Goal: Feedback & Contribution: Submit feedback/report problem

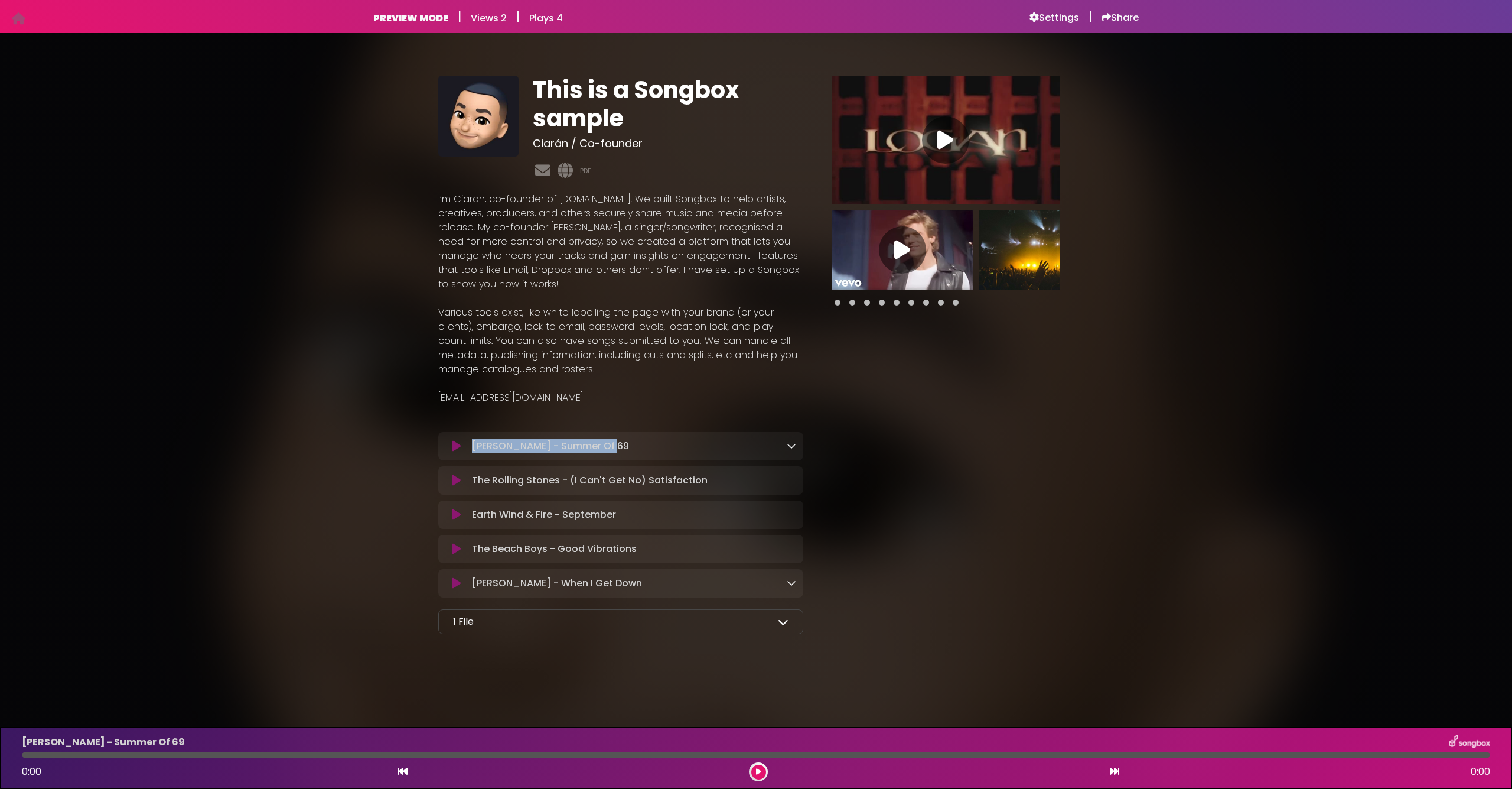
drag, startPoint x: 472, startPoint y: 446, endPoint x: 631, endPoint y: 440, distance: 159.1
click at [631, 440] on div "Bryan Adams - Summer Of 69 Loading Track..." at bounding box center [631, 446] width 329 height 15
click at [792, 446] on icon at bounding box center [792, 446] width 10 height 10
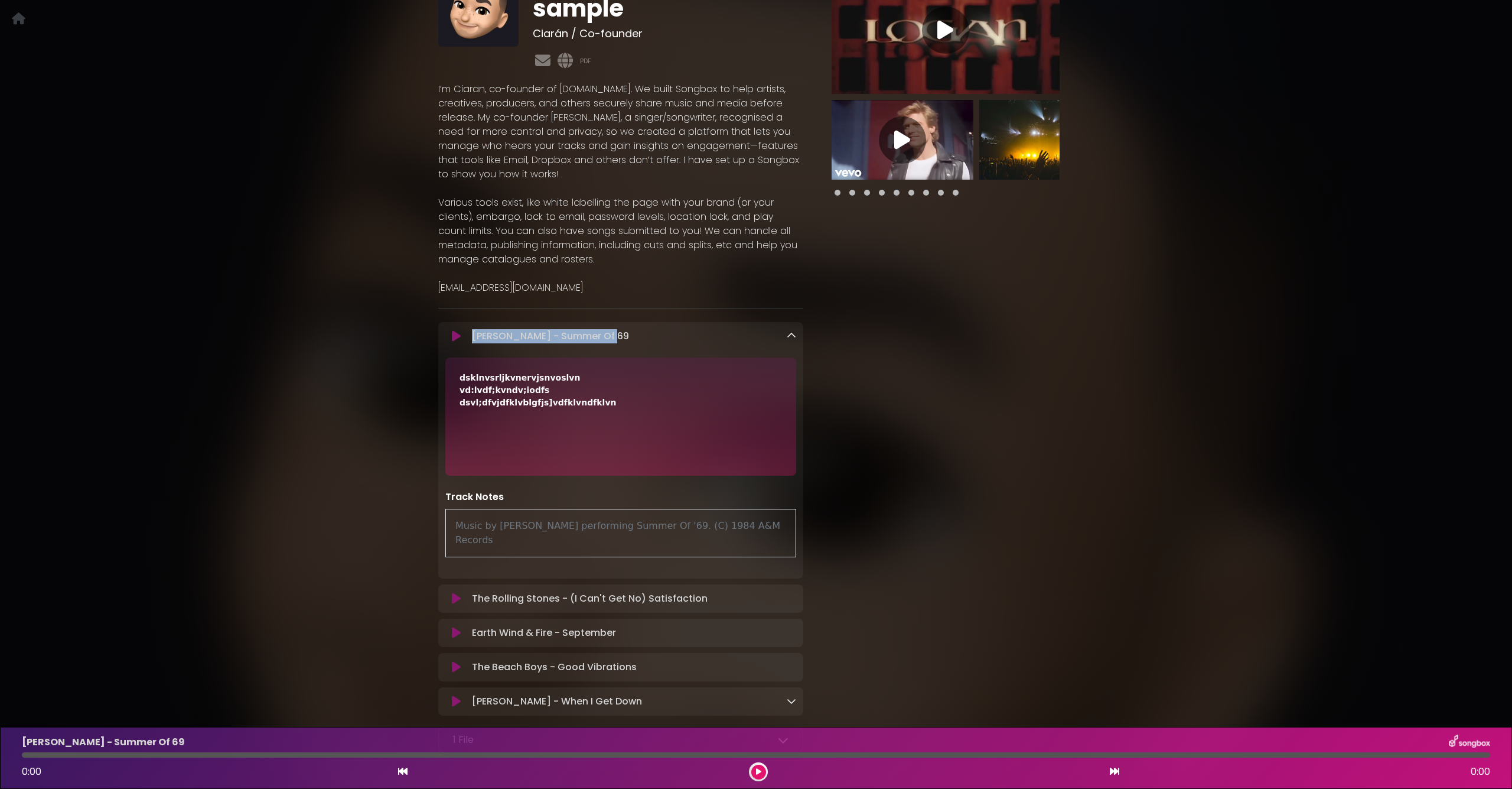
scroll to position [111, 0]
drag, startPoint x: 616, startPoint y: 401, endPoint x: 490, endPoint y: 393, distance: 126.3
click at [450, 365] on div "dsklnvsrljkvnervjsnvoslvn vd:lvdf;kvndv;iodfs dsvl;dfvjdfklvblgfjs]vdfklvndfklvn" at bounding box center [621, 415] width 351 height 118
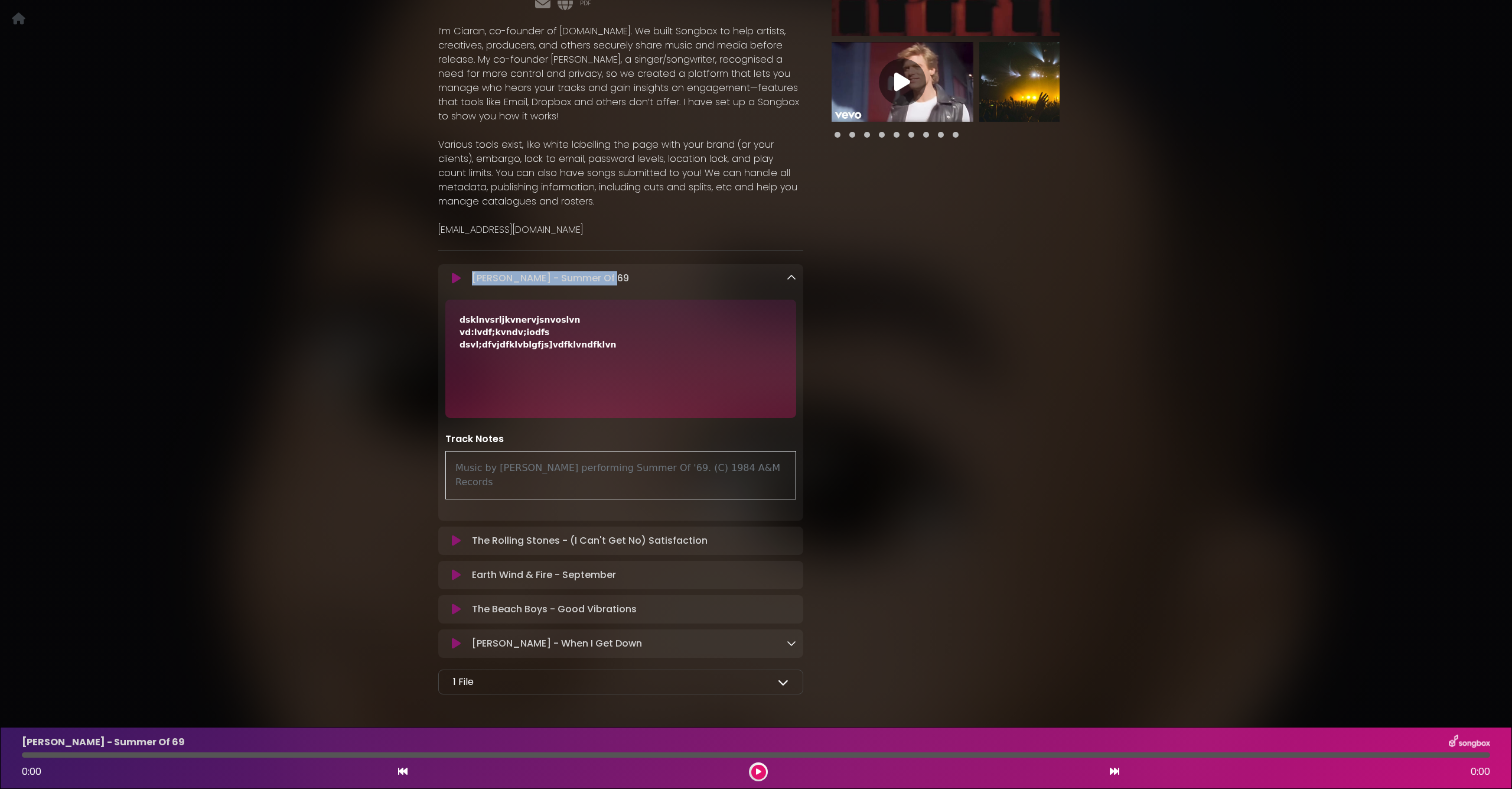
drag, startPoint x: 460, startPoint y: 467, endPoint x: 551, endPoint y: 362, distance: 138.9
click at [771, 470] on div "Music by Bryan Adams performing Summer Of '69. (C) 1984 A&M Records" at bounding box center [621, 475] width 351 height 48
drag, startPoint x: 611, startPoint y: 351, endPoint x: 357, endPoint y: 317, distance: 256.3
click at [401, 300] on div "This is a Songbox sample Ciarán / Co-founder PDF" at bounding box center [756, 297] width 780 height 835
click at [332, 392] on div "This is a Songbox sample Ciarán / Co-founder" at bounding box center [756, 297] width 1512 height 835
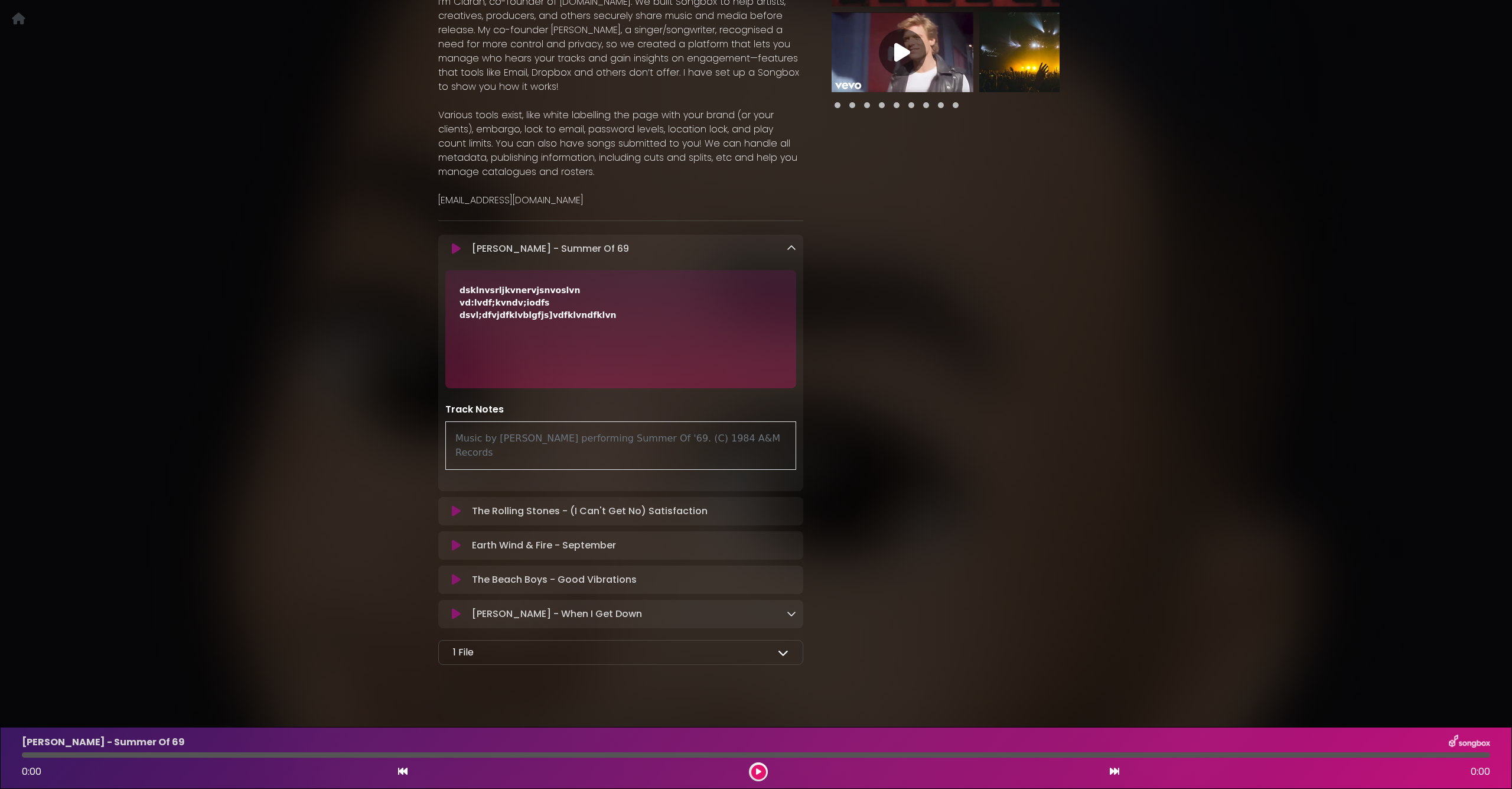
scroll to position [197, 0]
drag, startPoint x: 756, startPoint y: 498, endPoint x: 789, endPoint y: 499, distance: 33.0
click at [757, 504] on div "The Rolling Stones - (I Can't Get No) Satisfaction Loading Track..." at bounding box center [631, 511] width 329 height 15
click at [789, 504] on div "The Rolling Stones - (I Can't Get No) Satisfaction Loading Track..." at bounding box center [631, 511] width 329 height 15
click at [772, 539] on div "Earth Wind & Fire - September Loading Track..." at bounding box center [631, 546] width 329 height 15
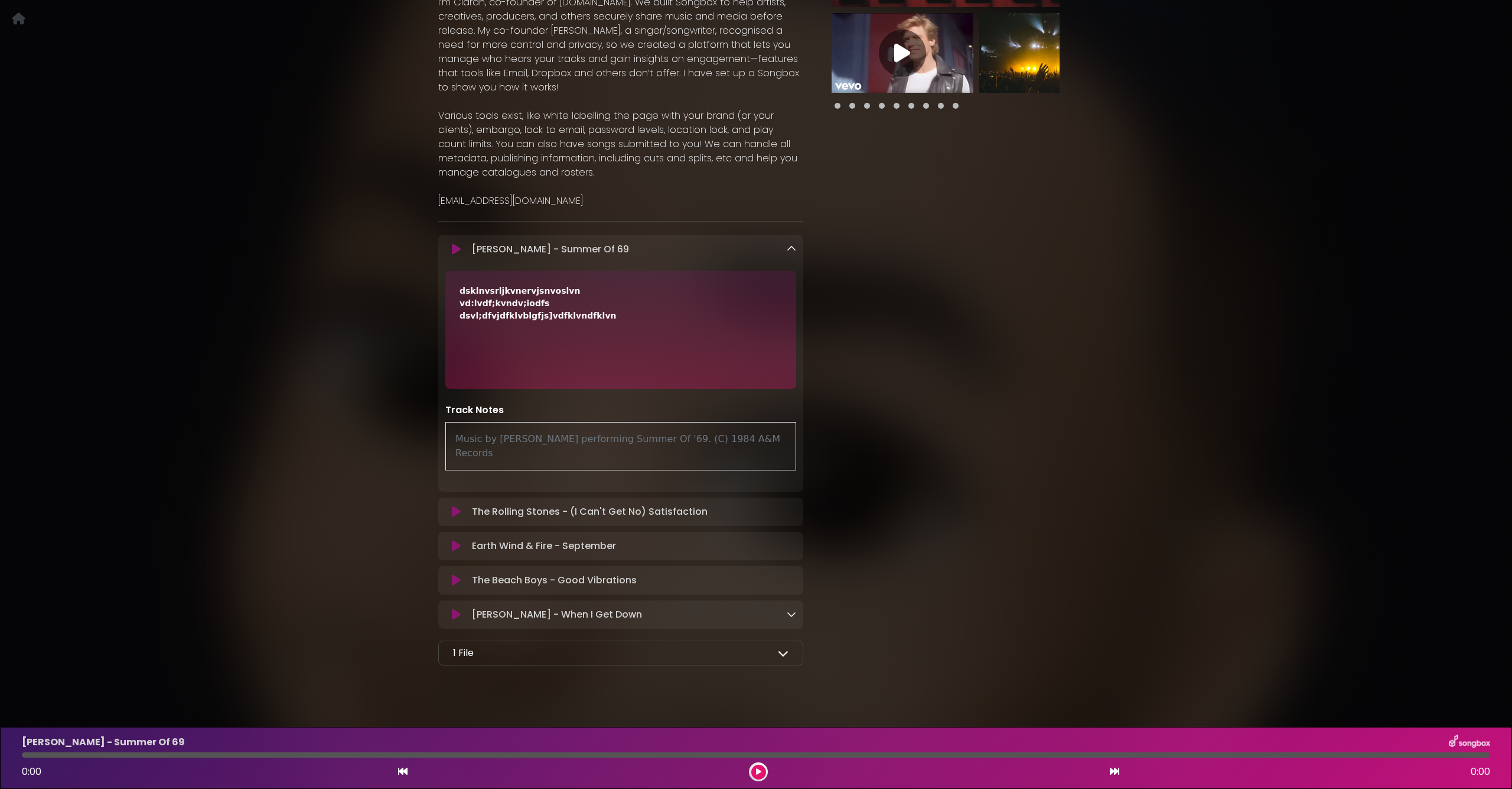
click at [783, 574] on div "The Beach Boys - Good Vibrations Loading Track... Your Feedback" at bounding box center [620, 580] width 365 height 28
click at [792, 609] on icon at bounding box center [792, 614] width 10 height 10
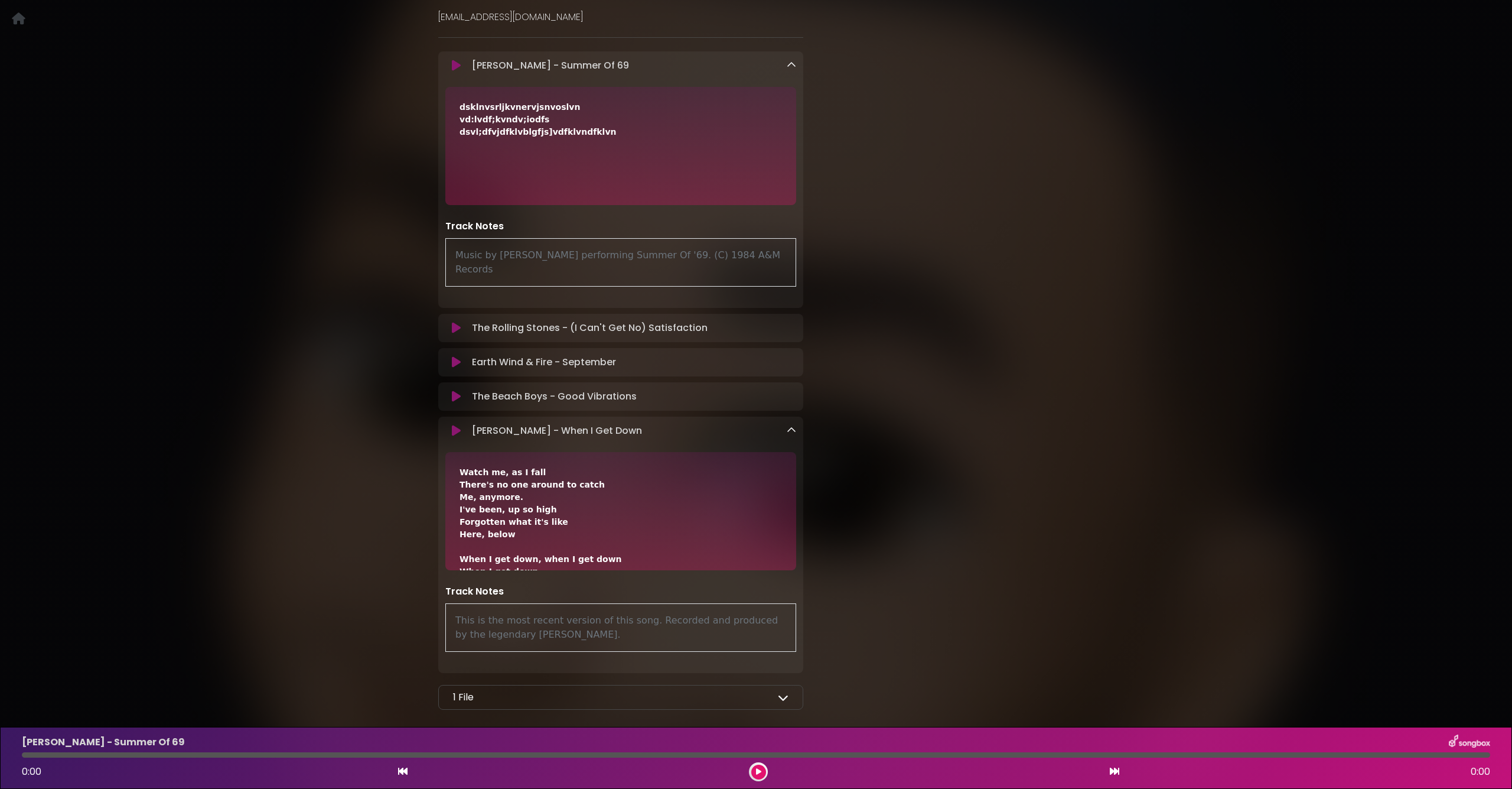
scroll to position [391, 0]
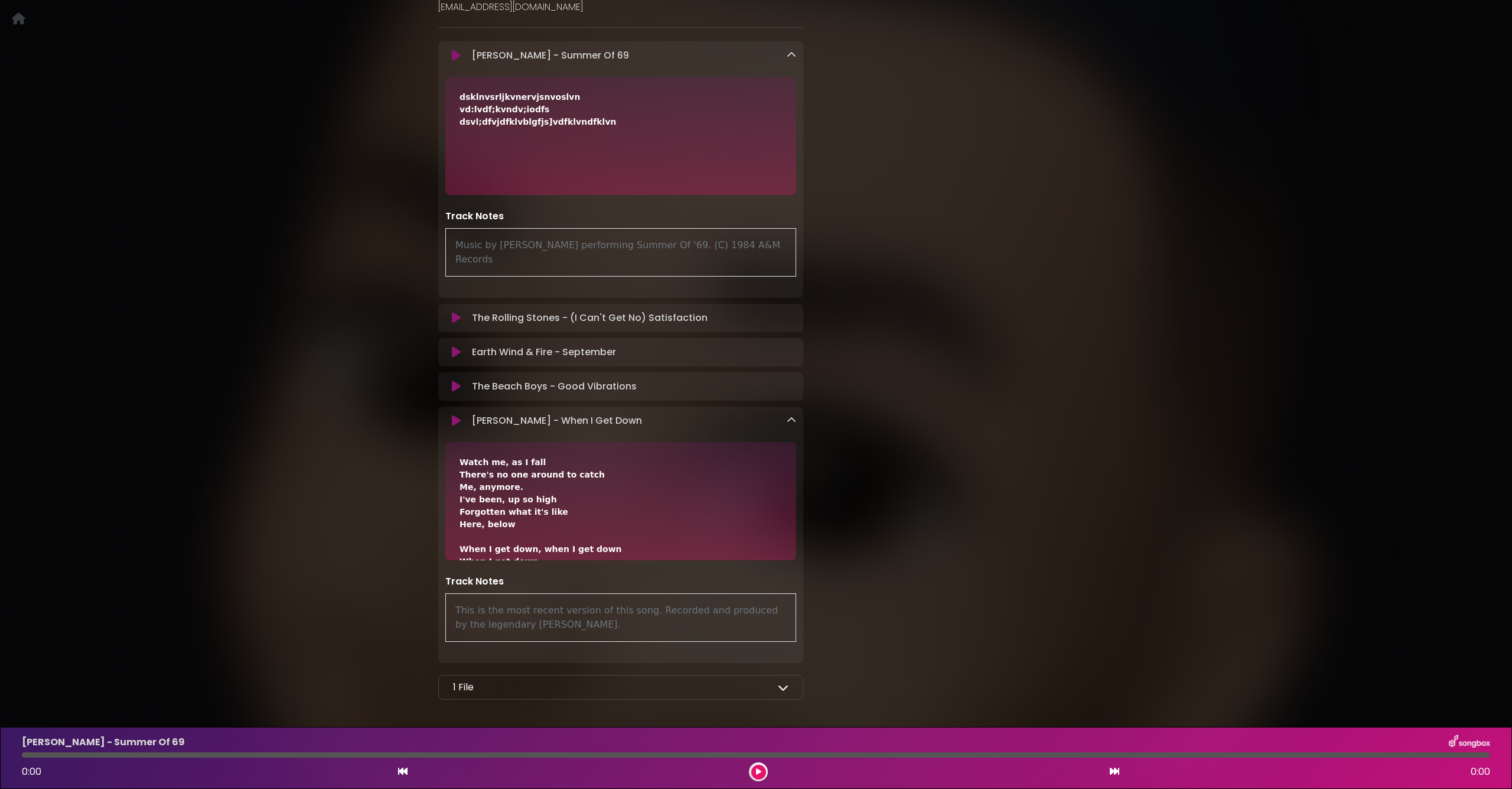
click at [795, 415] on icon at bounding box center [792, 420] width 10 height 10
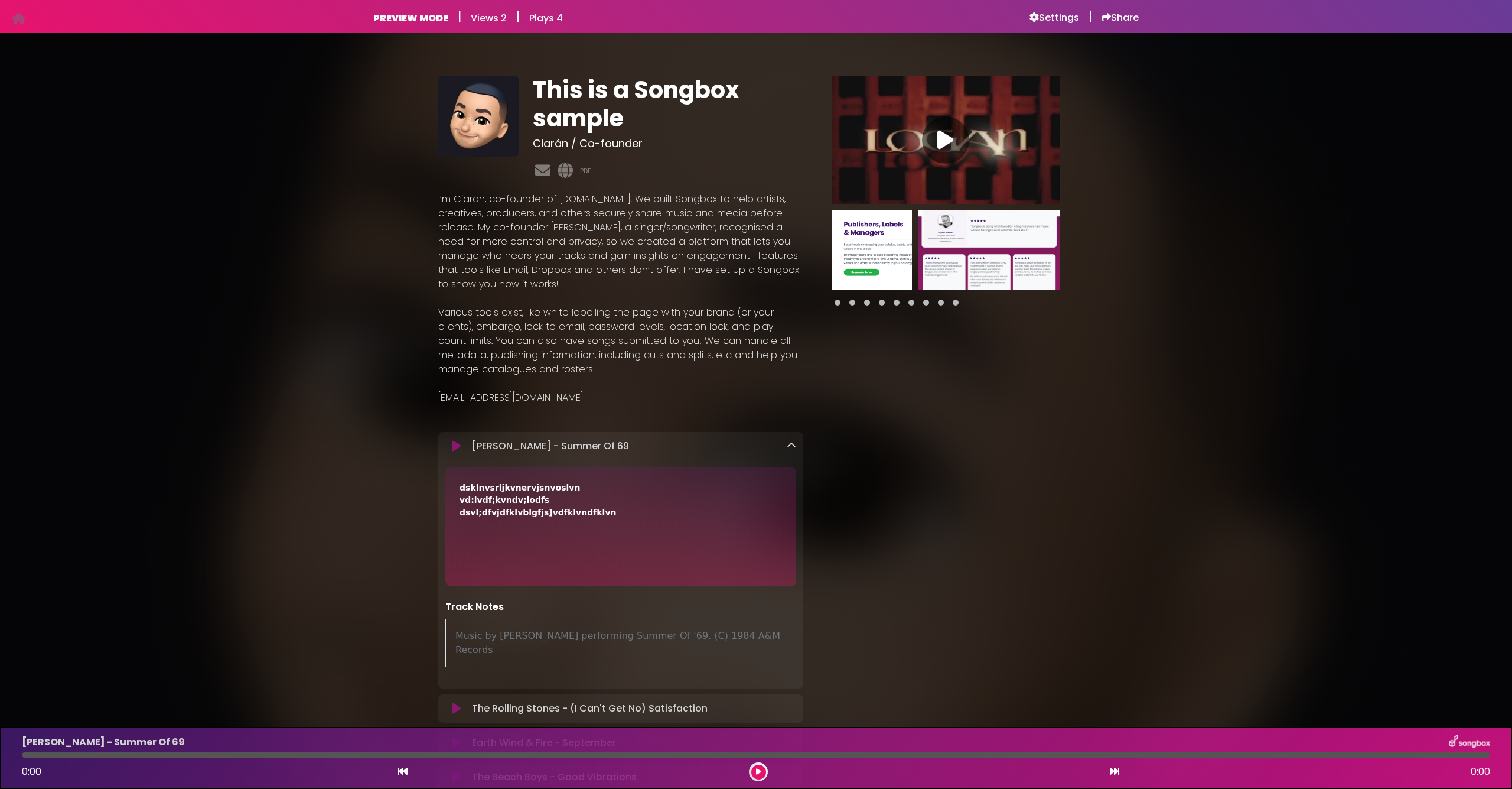
scroll to position [0, 0]
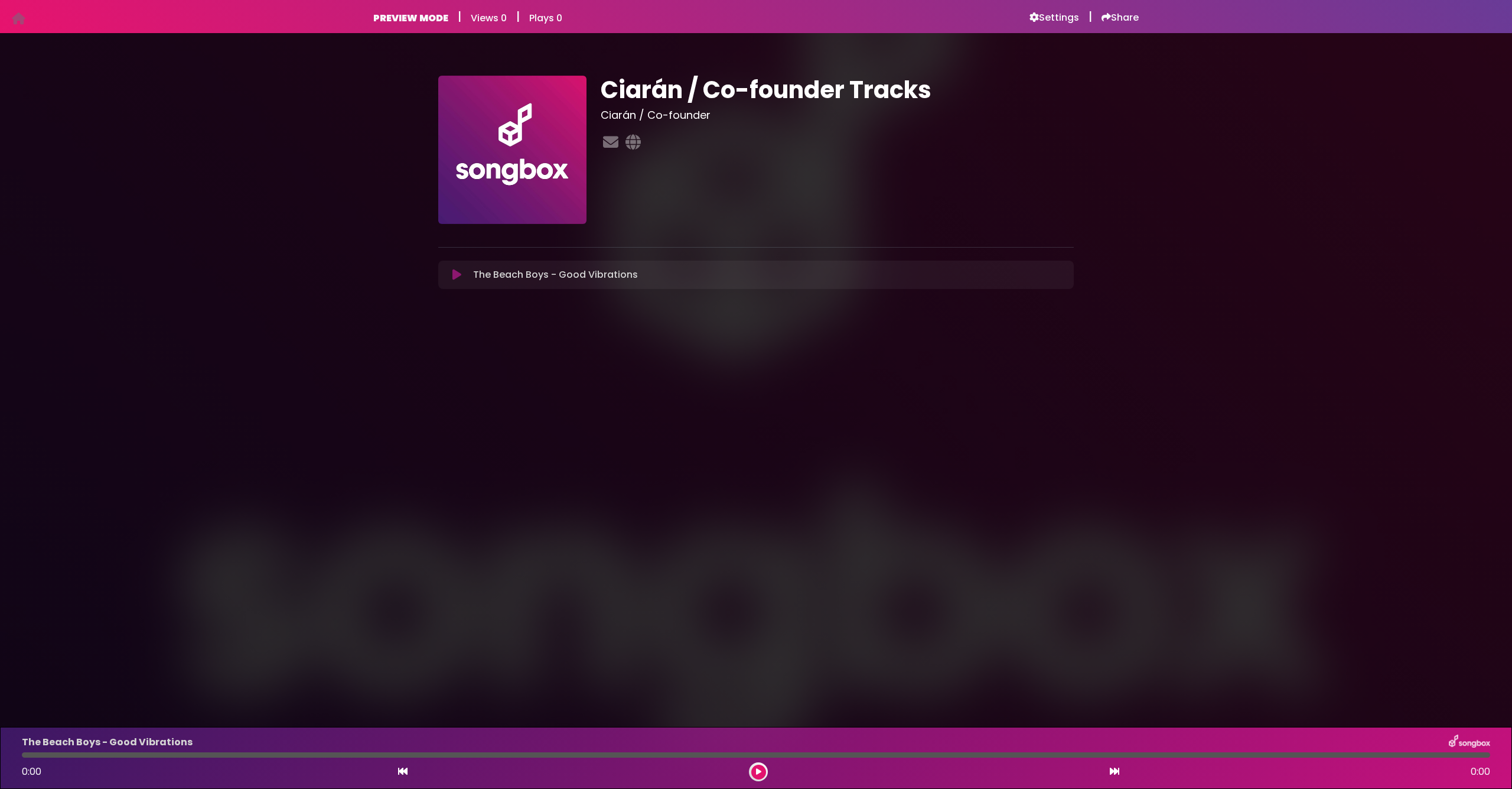
click at [457, 277] on icon at bounding box center [457, 274] width 9 height 12
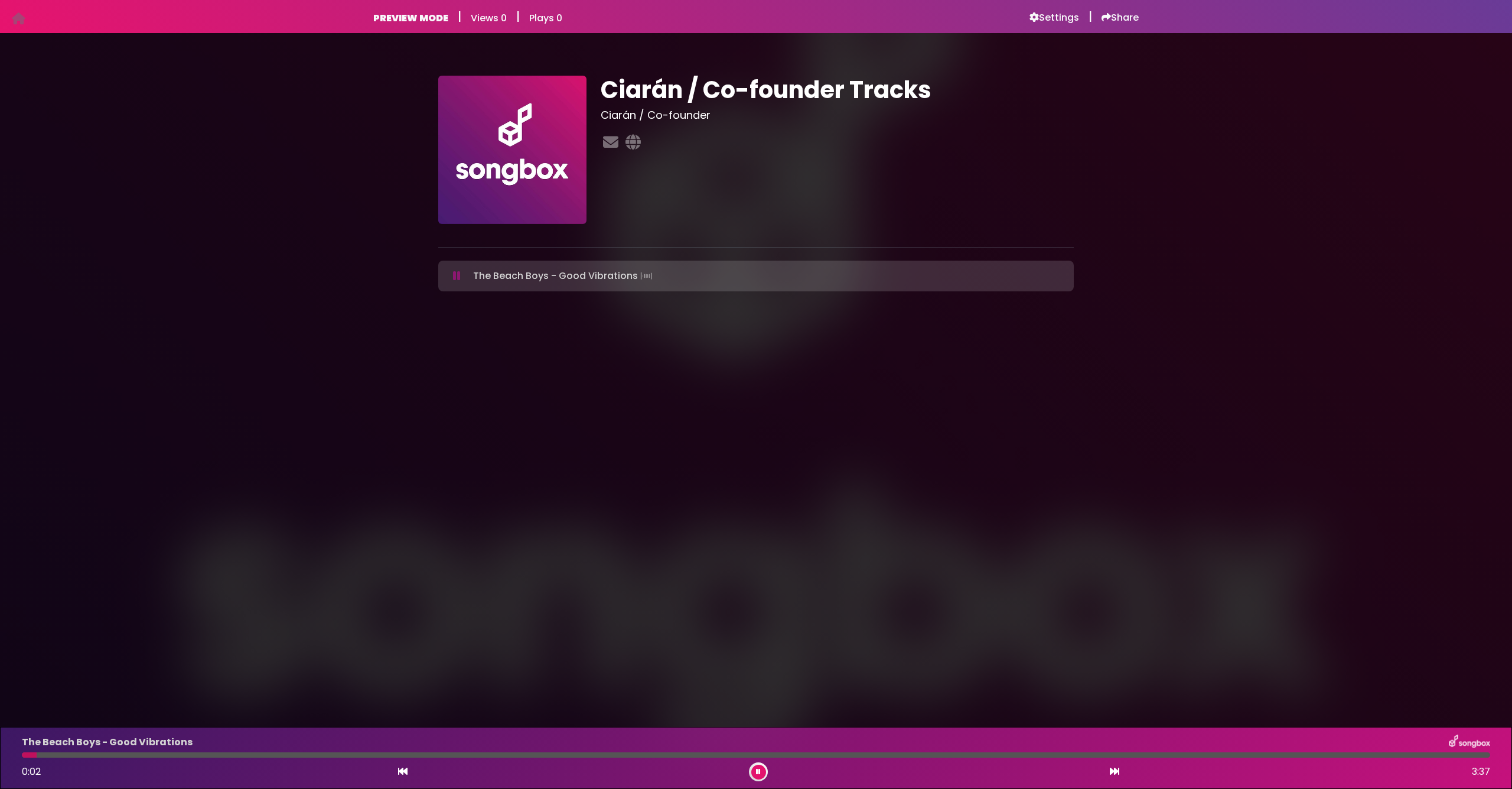
drag, startPoint x: 457, startPoint y: 275, endPoint x: 462, endPoint y: 281, distance: 7.8
click at [457, 275] on icon at bounding box center [457, 276] width 8 height 12
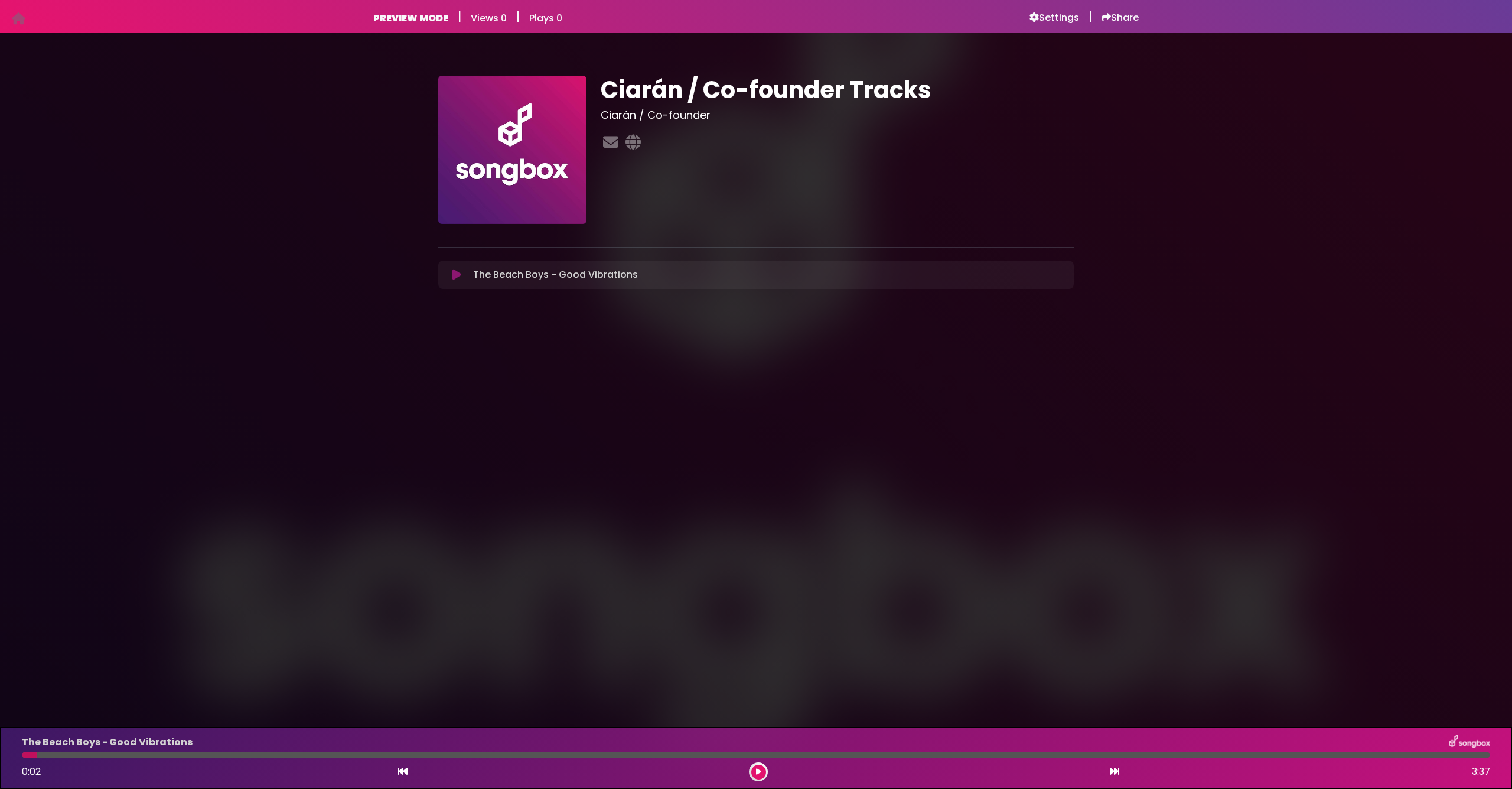
click at [759, 776] on button at bounding box center [758, 772] width 15 height 15
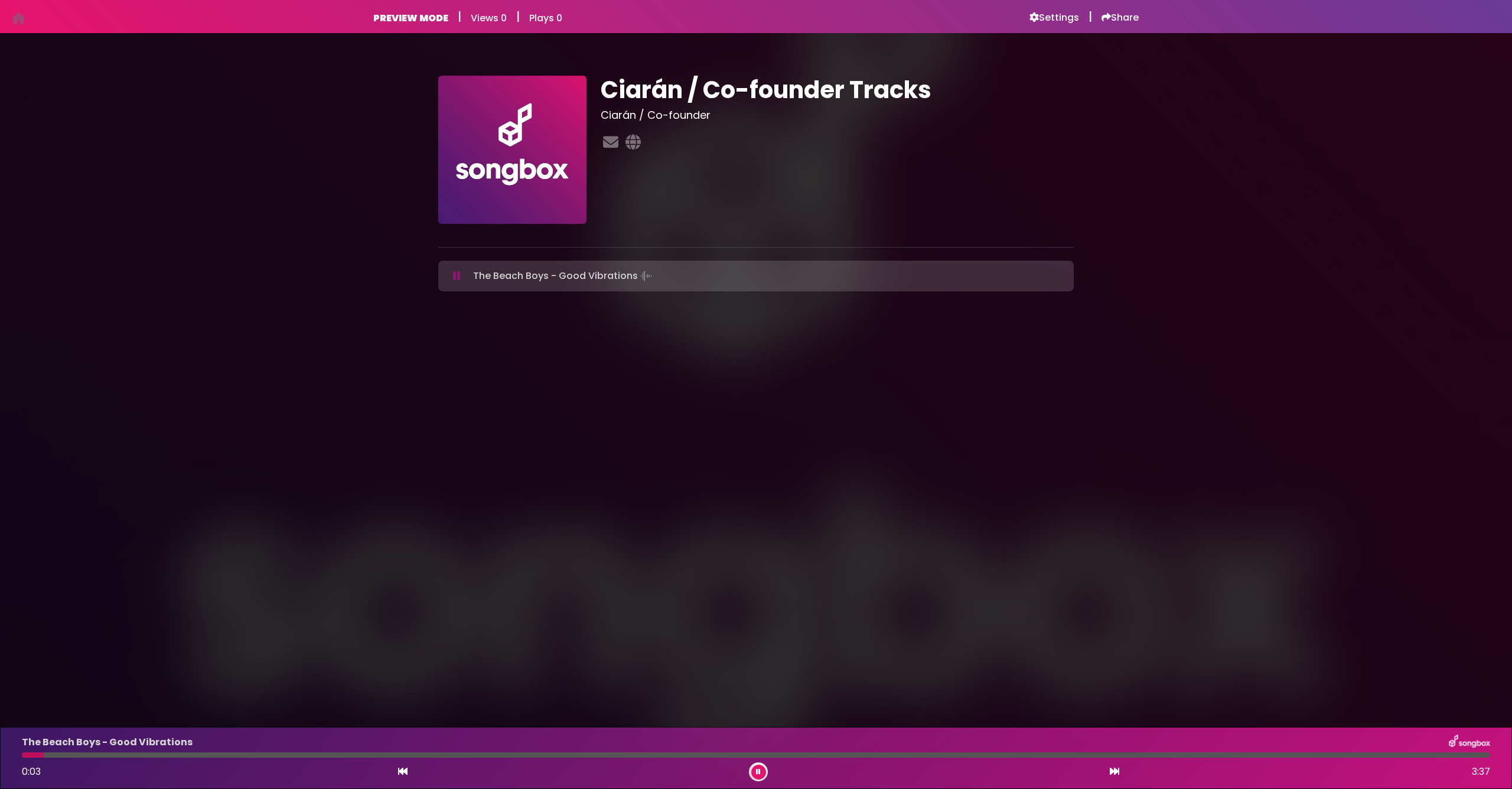
click at [266, 759] on div "The Beach Boys - Good Vibrations 0:03 3:37" at bounding box center [756, 758] width 1483 height 47
click at [656, 756] on div at bounding box center [756, 754] width 1468 height 5
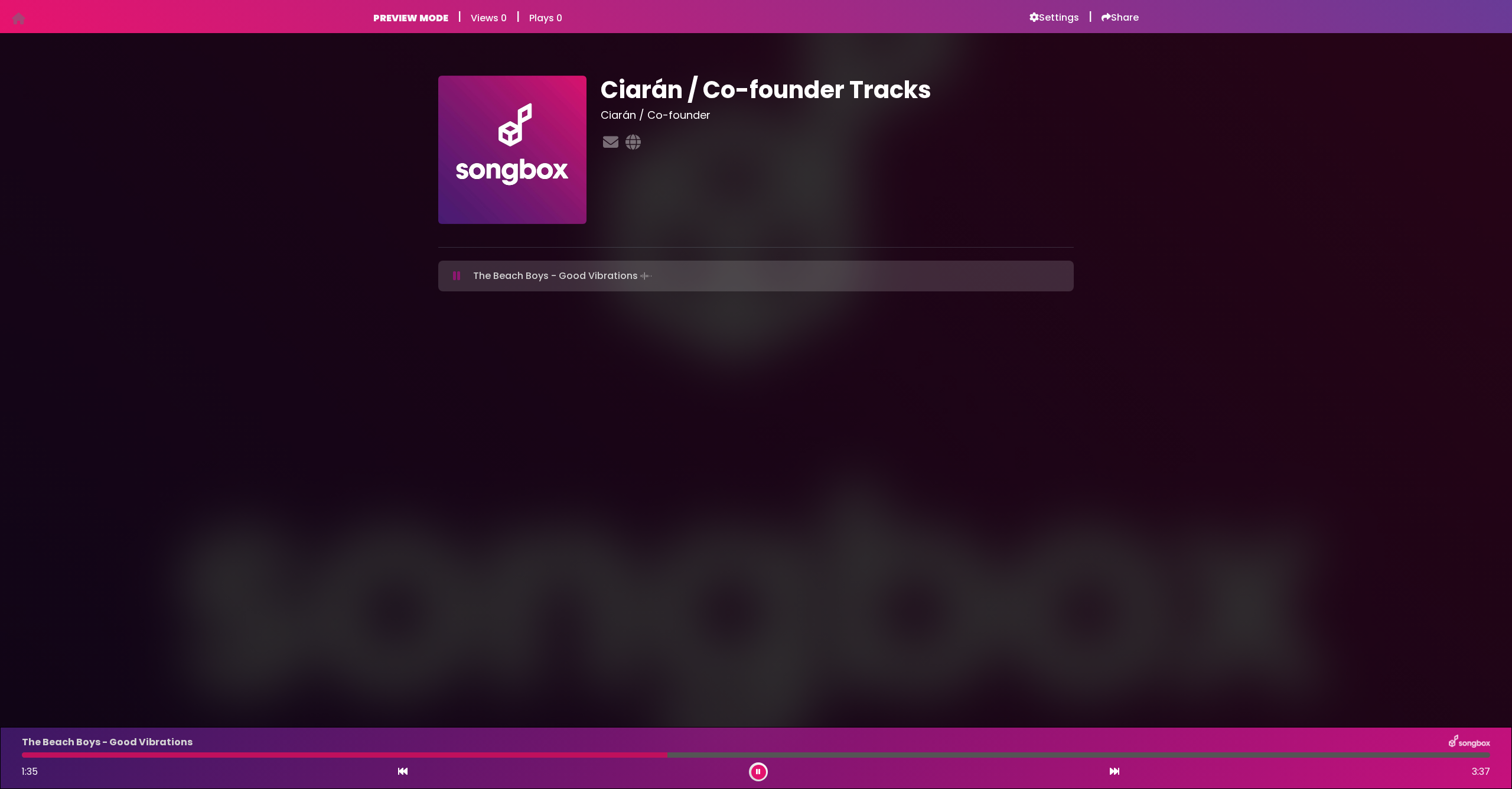
click at [1036, 756] on div at bounding box center [756, 754] width 1468 height 5
click at [762, 773] on button at bounding box center [758, 772] width 15 height 15
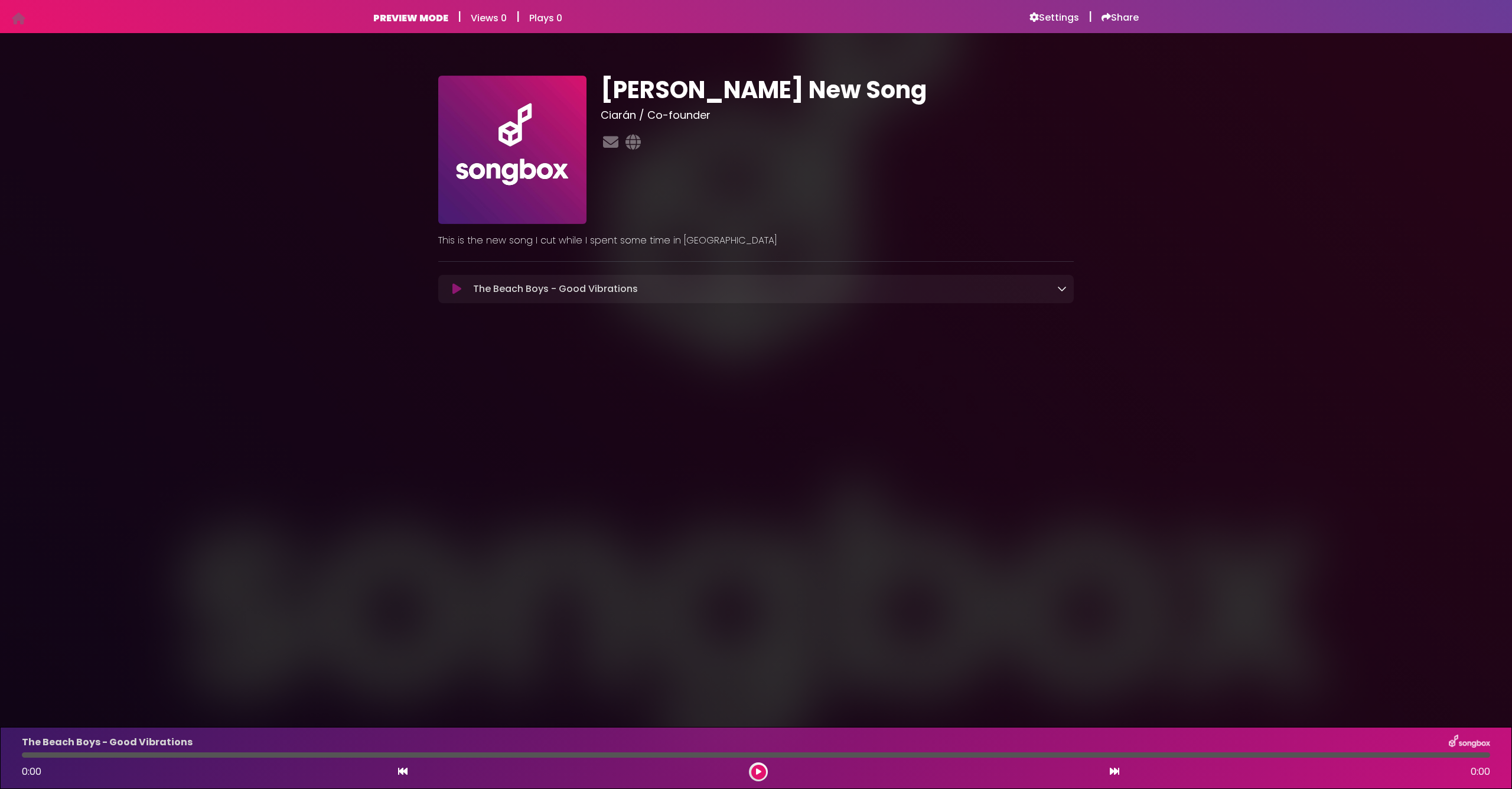
click at [1062, 291] on icon at bounding box center [1062, 289] width 10 height 10
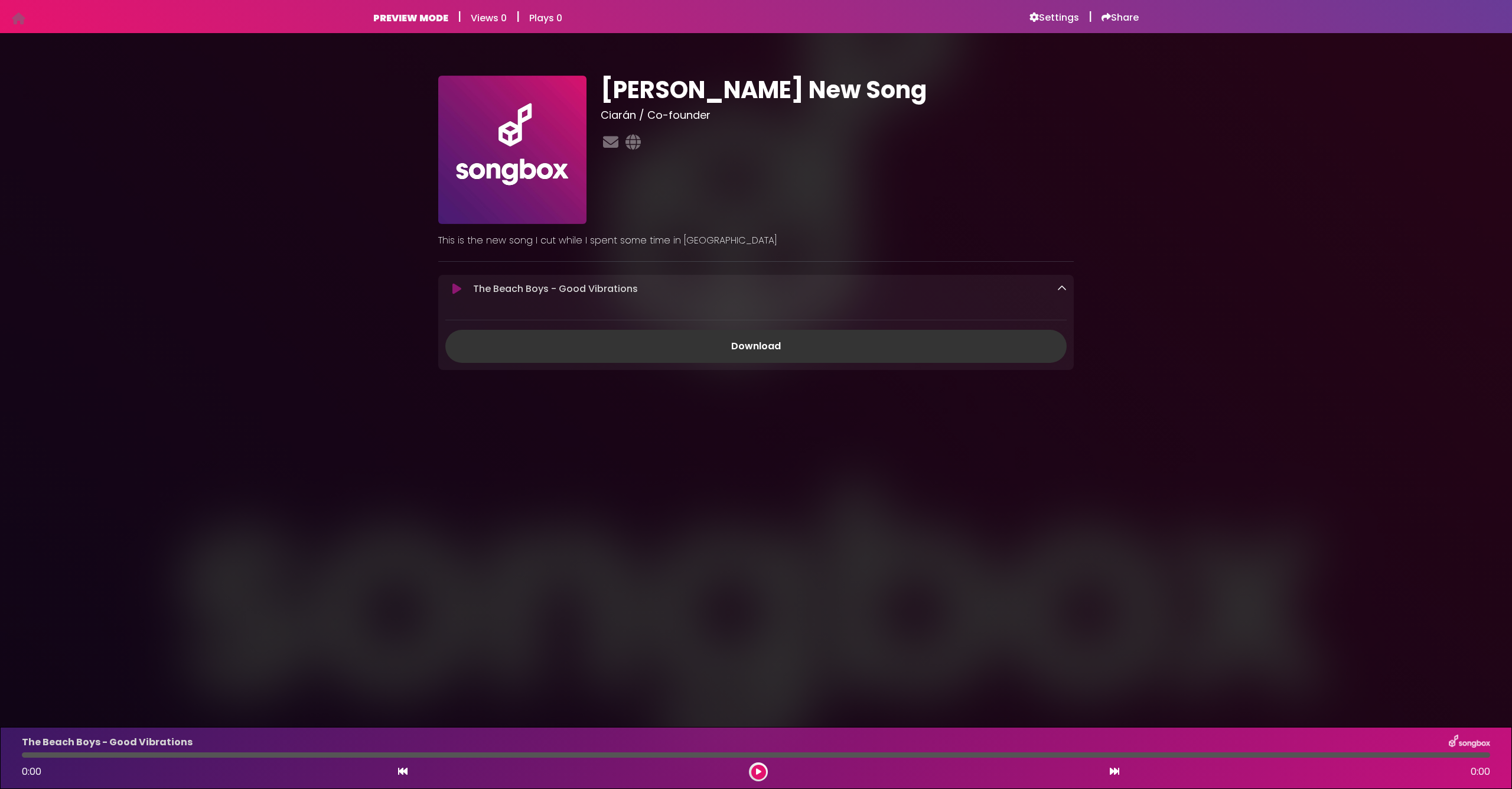
click at [1060, 288] on icon at bounding box center [1062, 289] width 10 height 10
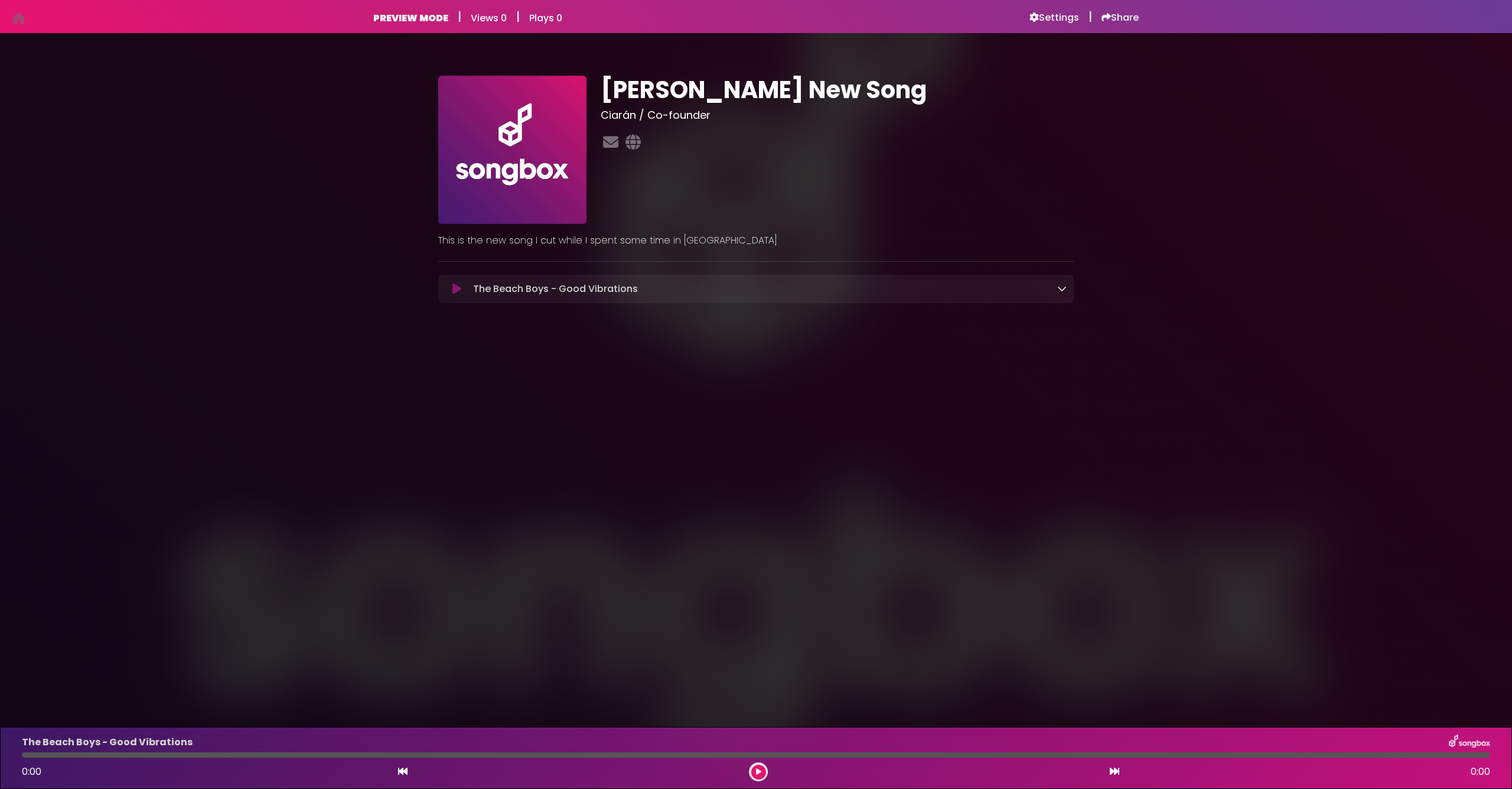
click at [1058, 290] on icon at bounding box center [1062, 289] width 10 height 10
click at [1062, 288] on icon at bounding box center [1062, 289] width 10 height 10
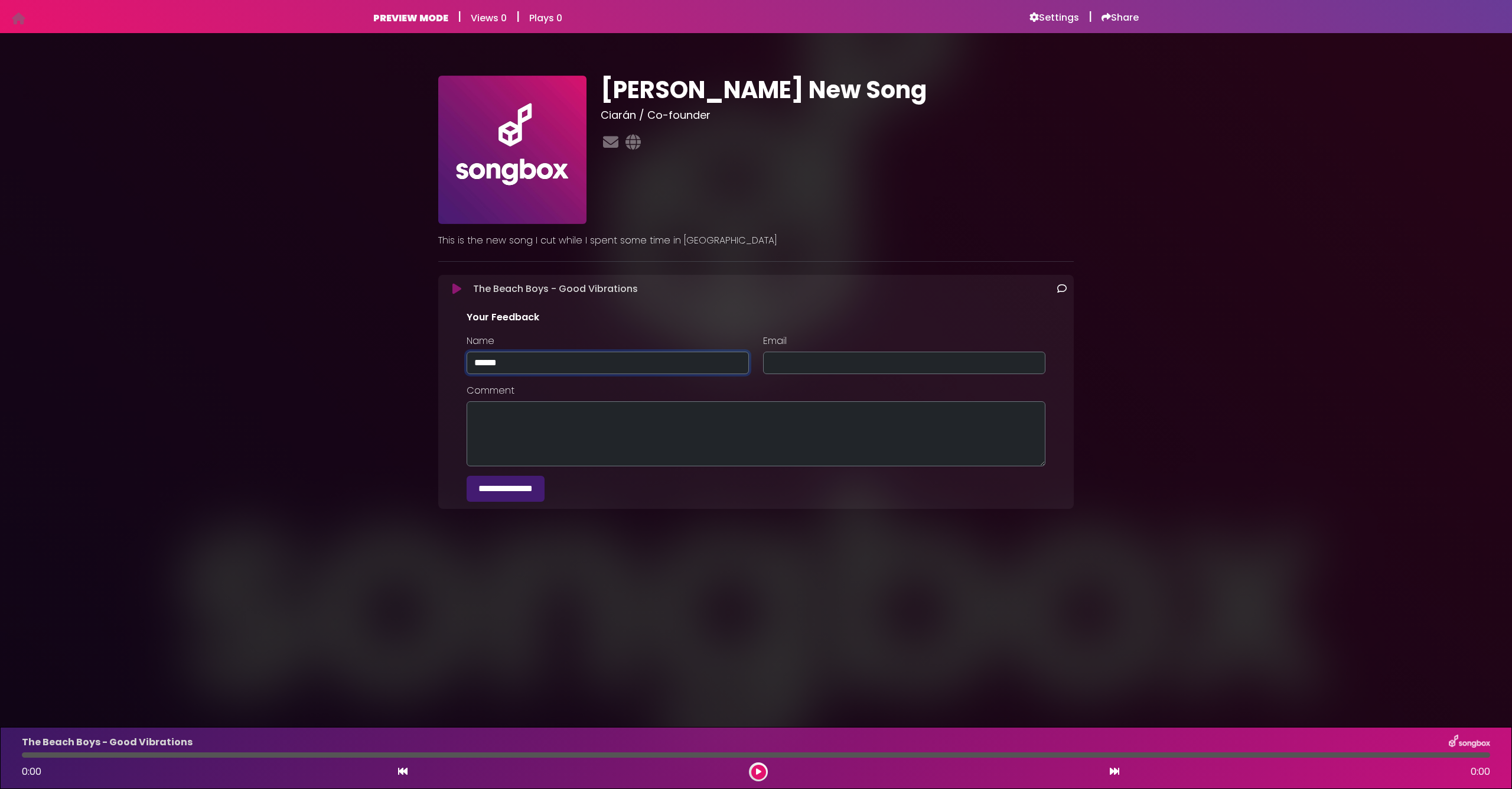
type input "******"
type input "**********"
click at [615, 427] on textarea "Comment" at bounding box center [755, 433] width 579 height 65
type textarea "**********"
click at [545, 490] on input "**********" at bounding box center [505, 489] width 78 height 26
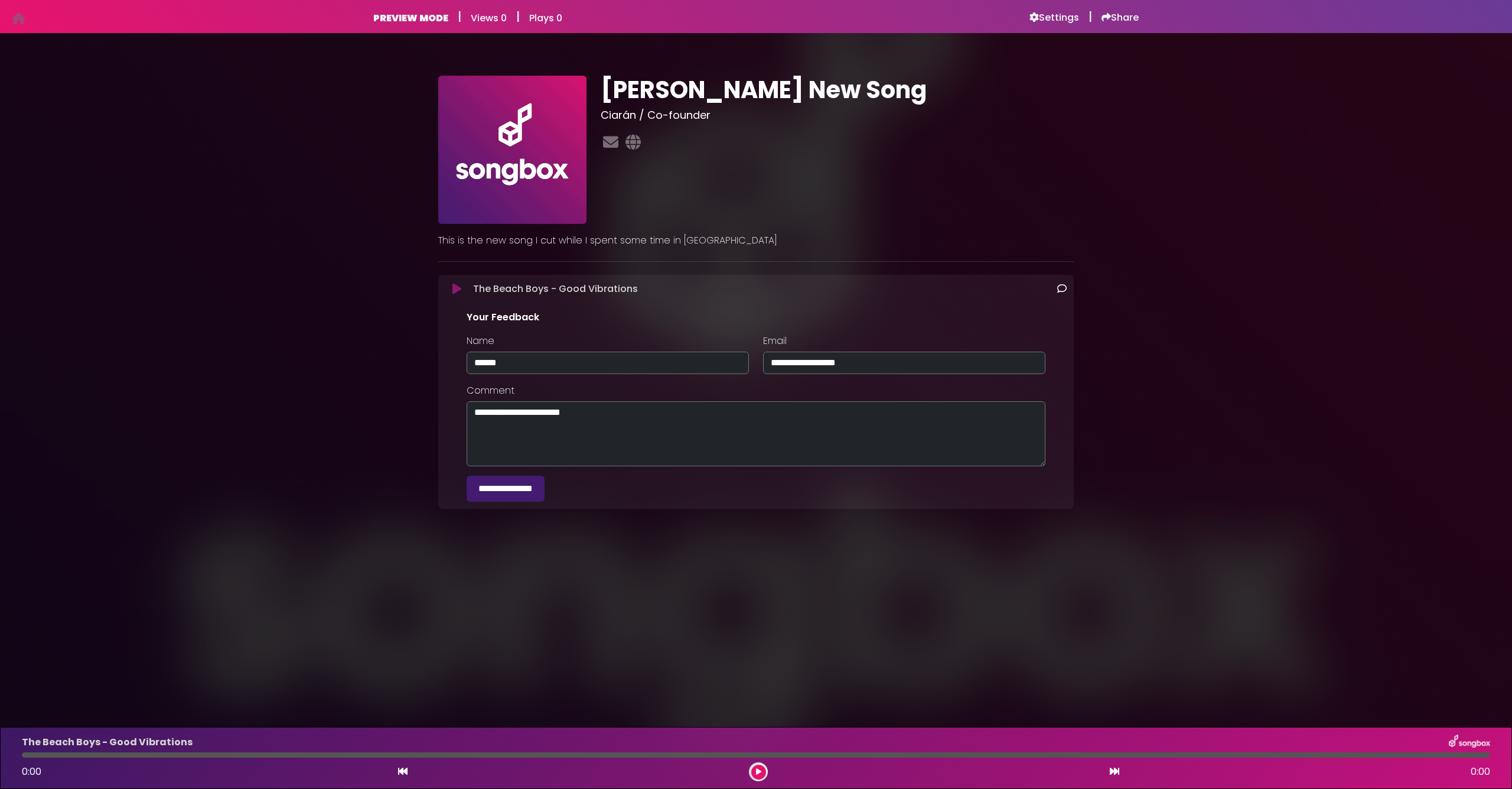
type input "**********"
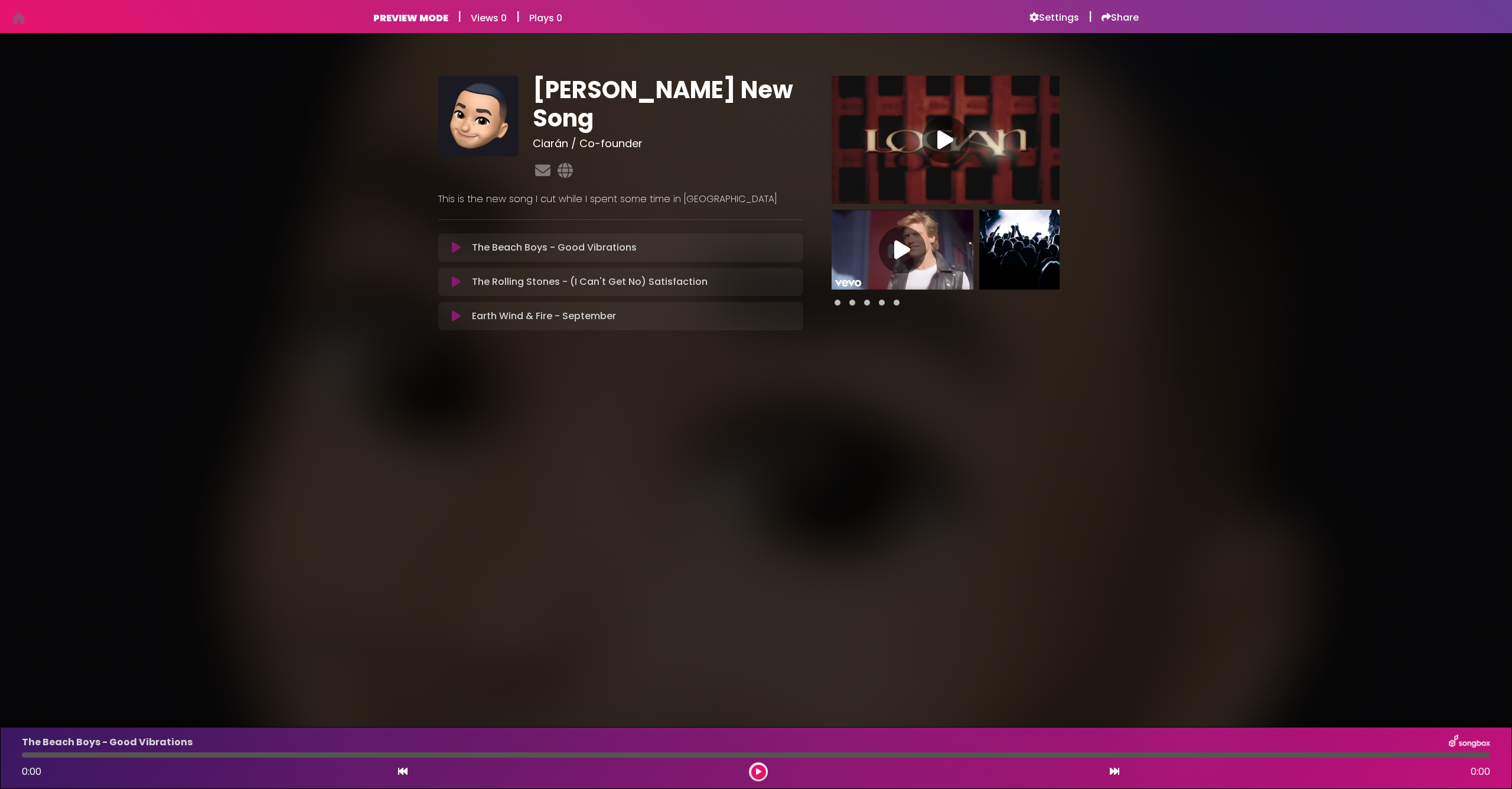
click at [948, 140] on icon at bounding box center [945, 140] width 16 height 21
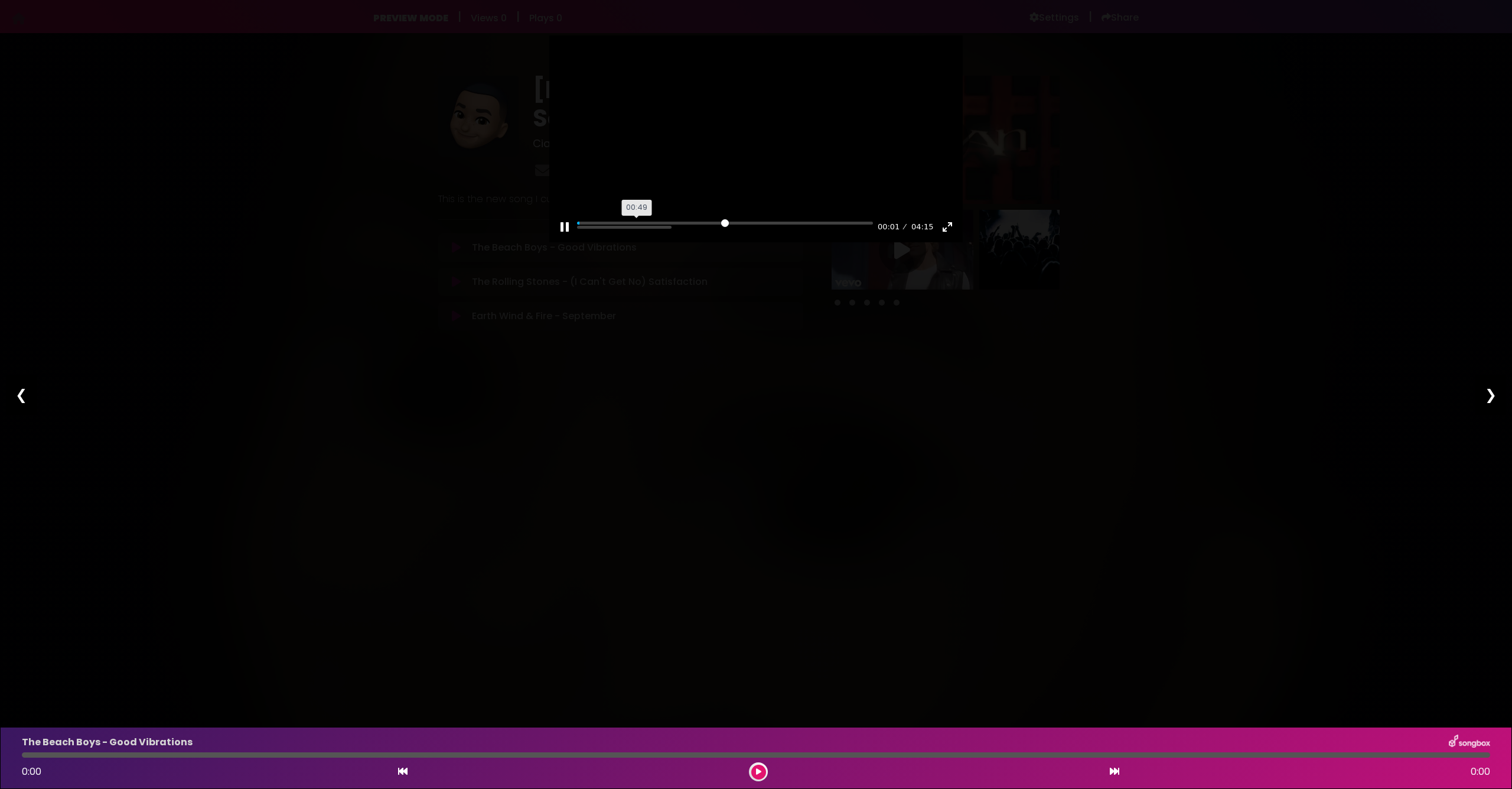
click at [638, 233] on input "Seek" at bounding box center [724, 228] width 296 height 12
click at [727, 233] on input "Seek" at bounding box center [724, 228] width 296 height 12
click at [788, 233] on input "Seek" at bounding box center [724, 228] width 296 height 12
click at [565, 237] on button "Pause Play" at bounding box center [565, 227] width 19 height 19
type input "*****"
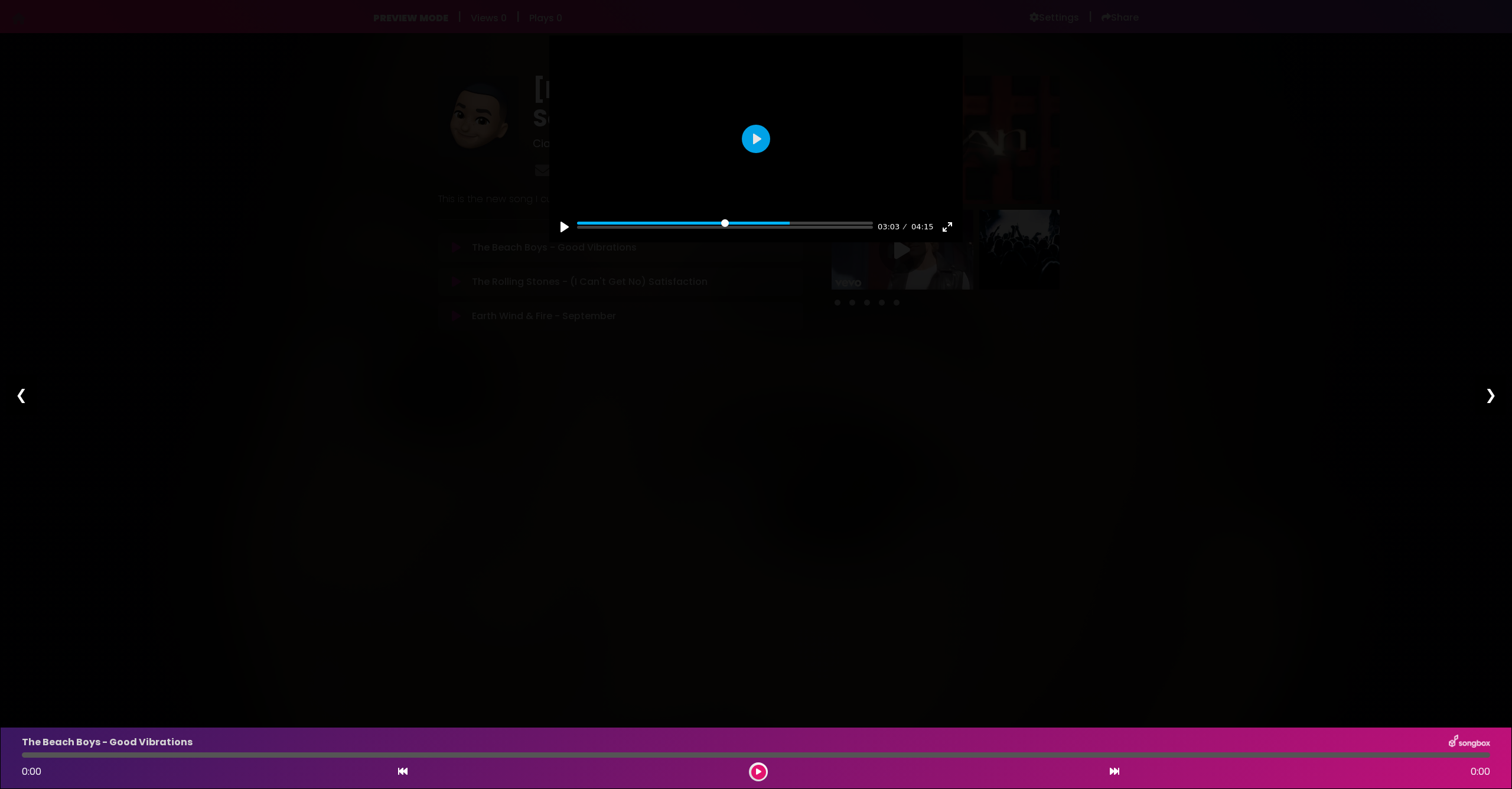
click at [466, 328] on div "Pause Play % buffered 00:04 03:03 04:15 Exit fullscreen Enter fullscreen Play ❮…" at bounding box center [756, 394] width 1512 height 789
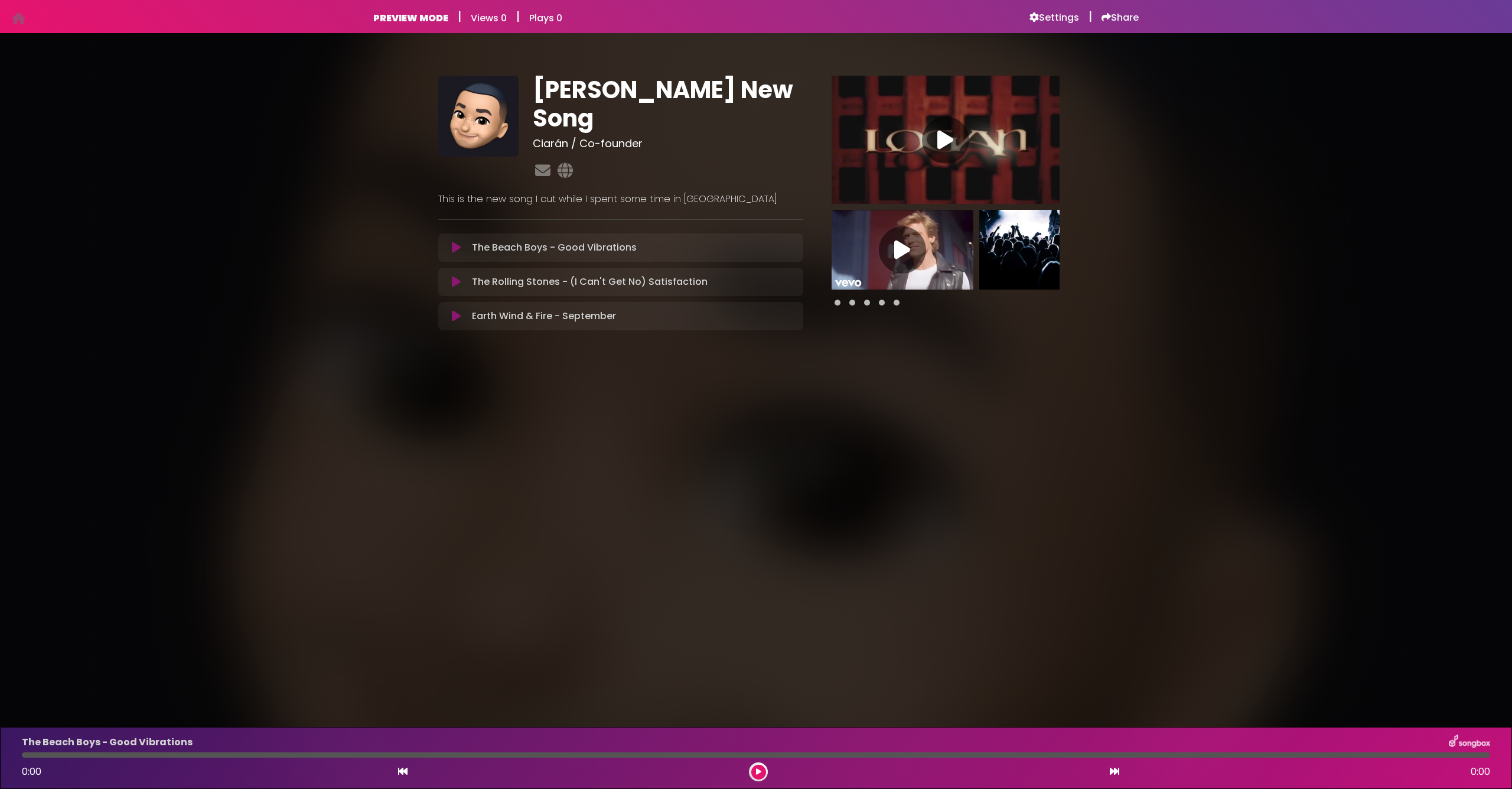
click at [910, 252] on icon at bounding box center [902, 250] width 16 height 21
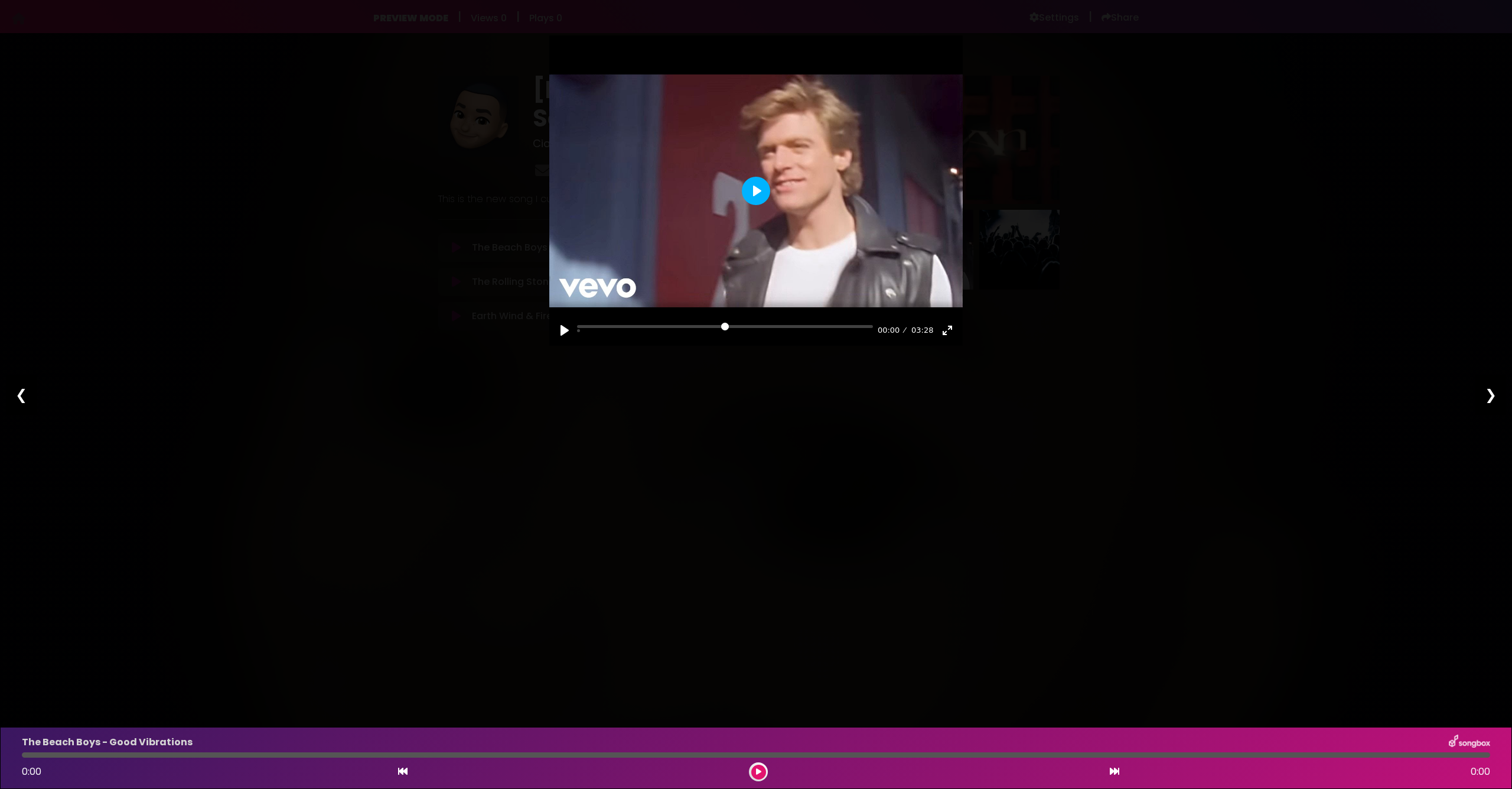
click at [753, 190] on button "Play" at bounding box center [756, 190] width 28 height 28
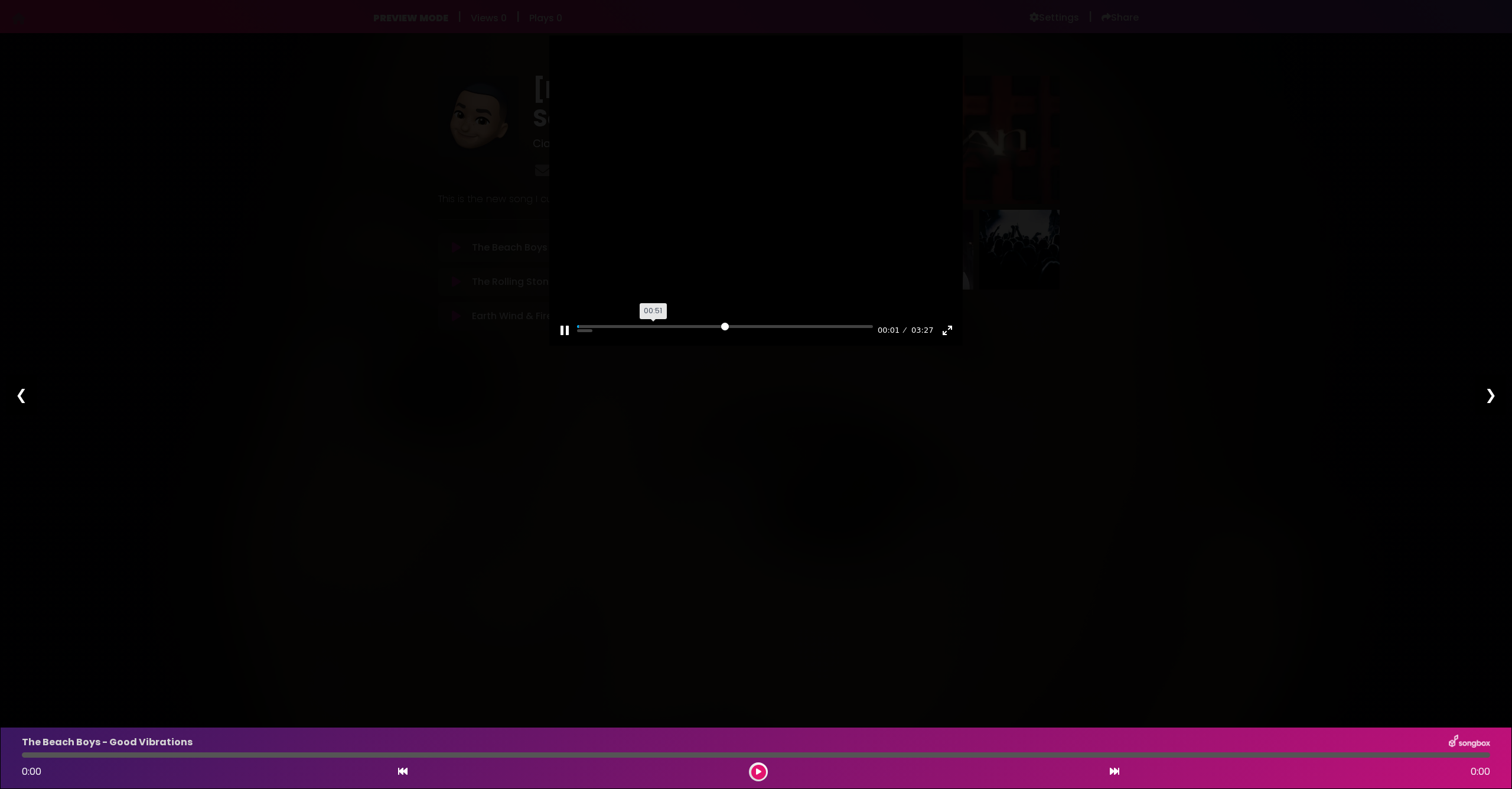
click at [653, 326] on input "Seek" at bounding box center [724, 331] width 296 height 12
click at [745, 327] on input "Seek" at bounding box center [724, 331] width 296 height 12
click at [816, 326] on input "Seek" at bounding box center [724, 331] width 296 height 12
type input "****"
click at [1054, 95] on div "Pause Play % buffered 02:53 02:49 03:28 Exit fullscreen Enter fullscreen Play ❮…" at bounding box center [756, 394] width 1512 height 789
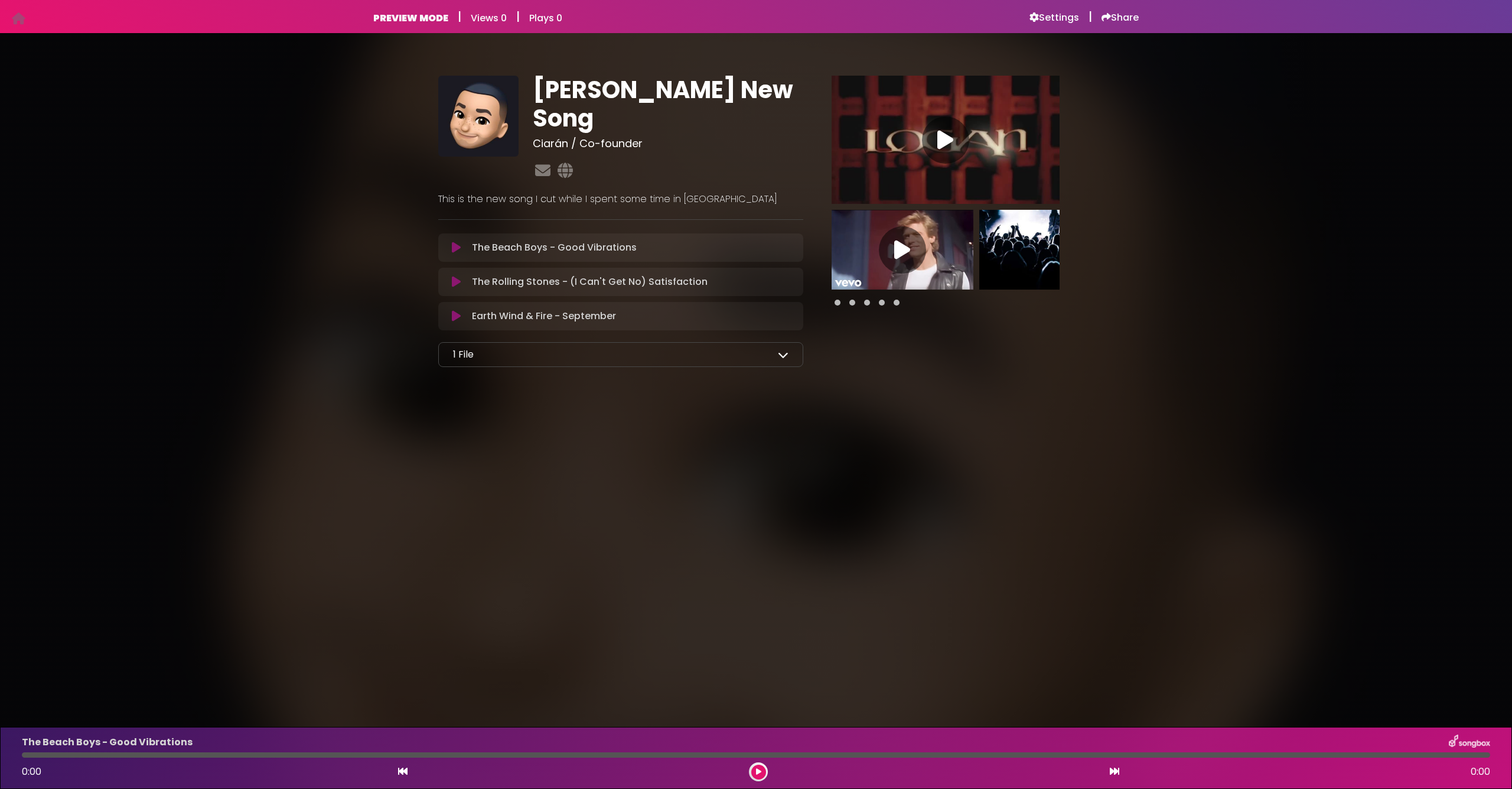
click at [781, 349] on icon at bounding box center [783, 354] width 11 height 11
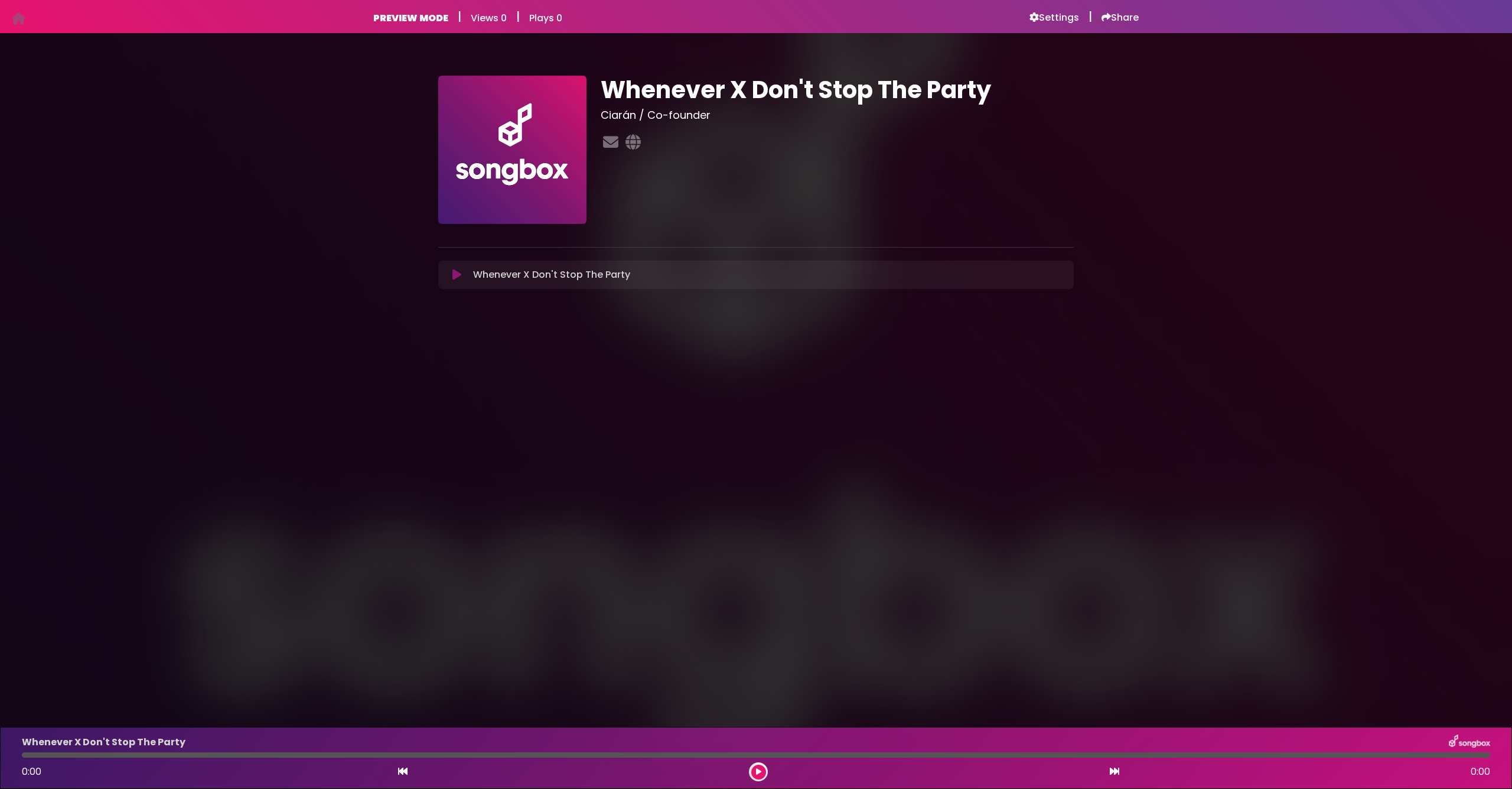
click at [456, 277] on icon at bounding box center [457, 274] width 9 height 12
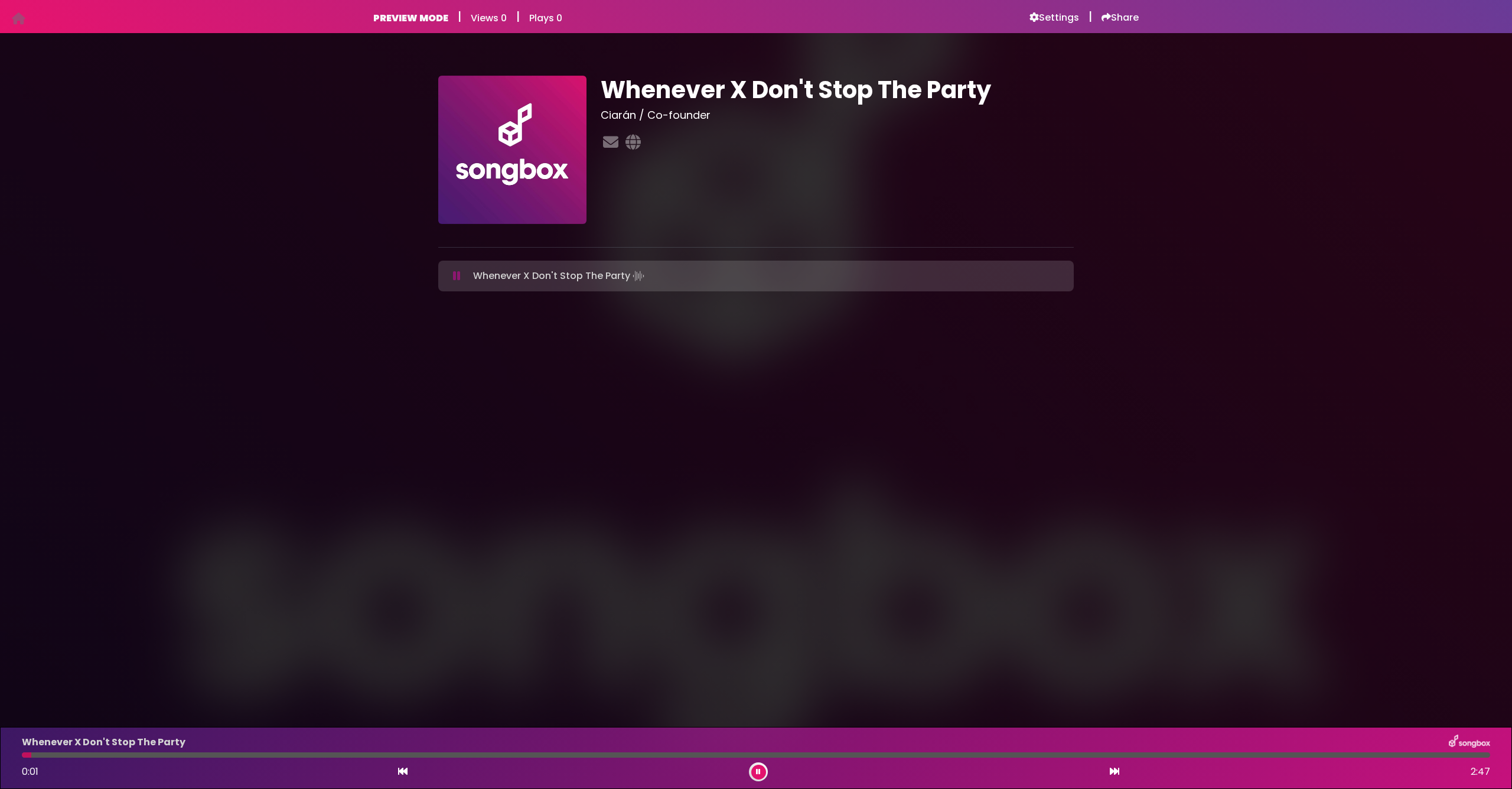
click at [456, 277] on icon at bounding box center [457, 276] width 8 height 12
